Goal: Book appointment/travel/reservation

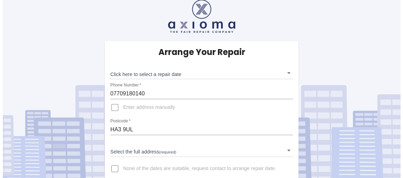
scroll to position [18, 0]
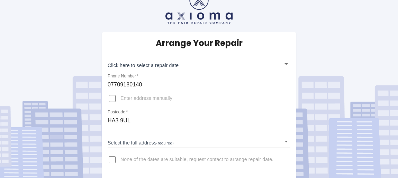
click at [286, 140] on body "Arrange Your Repair Click here to select a repair date ​ Phone Number   * 07709…" at bounding box center [199, 80] width 398 height 197
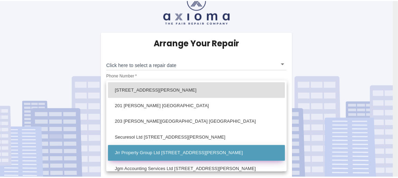
scroll to position [57, 0]
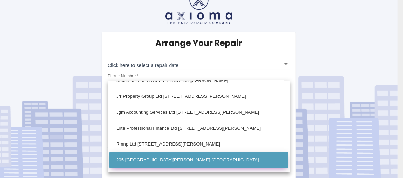
click at [148, 160] on li "205 [GEOGRAPHIC_DATA][PERSON_NAME] [GEOGRAPHIC_DATA]" at bounding box center [198, 160] width 179 height 16
type input "205 [GEOGRAPHIC_DATA][PERSON_NAME] [GEOGRAPHIC_DATA]"
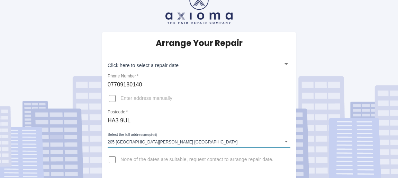
click at [287, 64] on body "Arrange Your Repair Click here to select a repair date ​ Phone Number   * 07709…" at bounding box center [199, 80] width 398 height 197
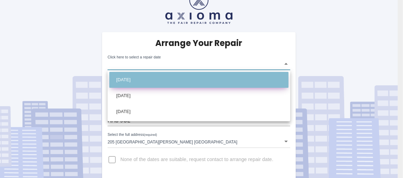
click at [142, 81] on li "[DATE]" at bounding box center [198, 80] width 179 height 16
type input "[DATE]T00:00:00.000Z"
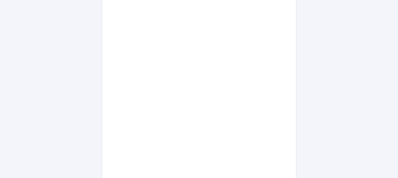
scroll to position [299, 0]
click at [297, 119] on div "Arrange Your Repair Click here to select a repair date [DATE] [DATE]T00:00:00.0…" at bounding box center [199, 11] width 204 height 521
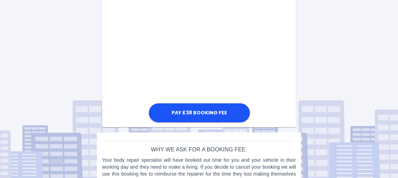
scroll to position [468, 0]
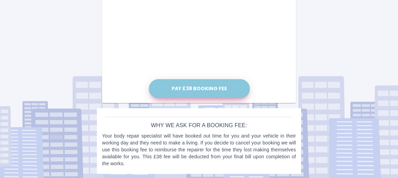
click at [188, 86] on button "Pay £38 Booking Fee" at bounding box center [199, 88] width 101 height 19
